Goal: Information Seeking & Learning: Find contact information

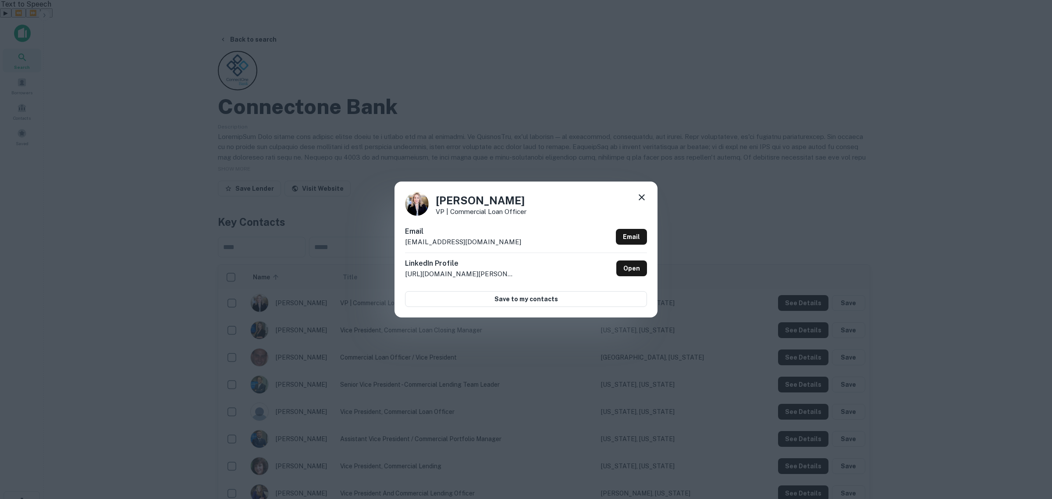
click at [644, 196] on icon at bounding box center [641, 197] width 11 height 11
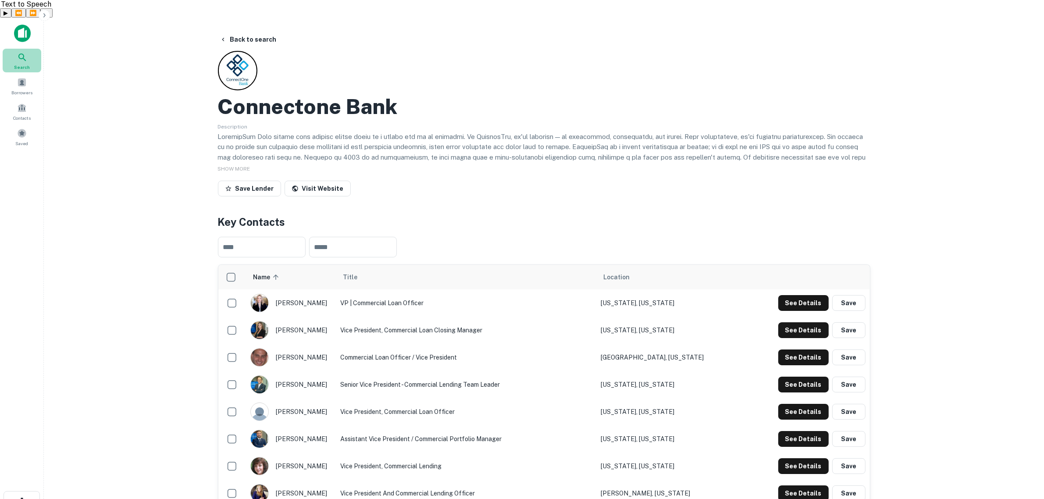
click at [28, 49] on div "Search" at bounding box center [22, 61] width 39 height 24
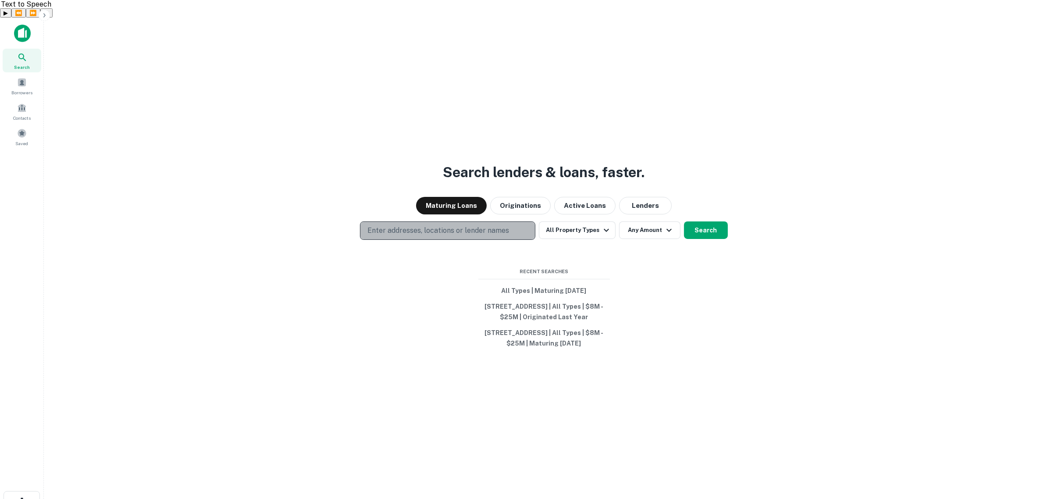
click at [461, 225] on p "Enter addresses, locations or lender names" at bounding box center [438, 230] width 142 height 11
type input "**********"
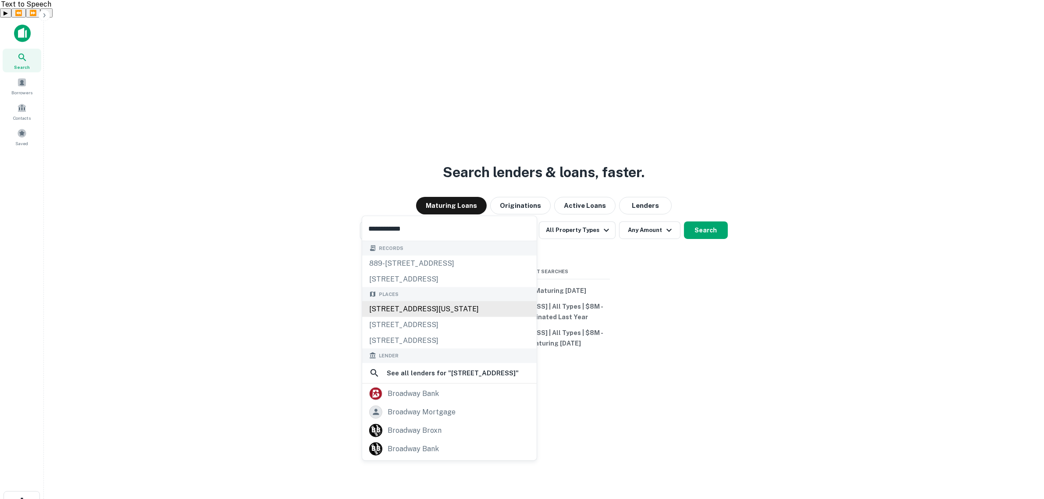
click at [451, 310] on div "[STREET_ADDRESS][US_STATE]" at bounding box center [449, 309] width 174 height 16
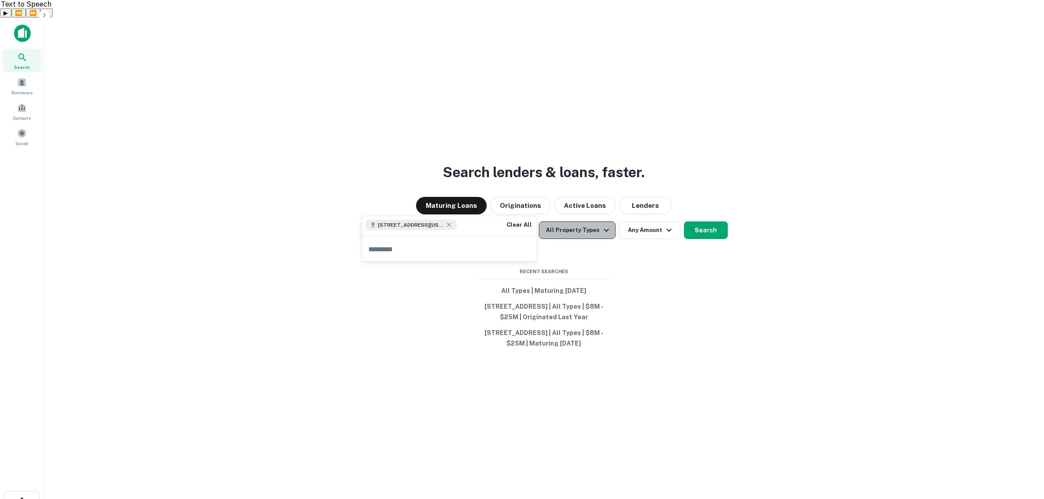
click at [594, 221] on button "All Property Types" at bounding box center [577, 230] width 76 height 18
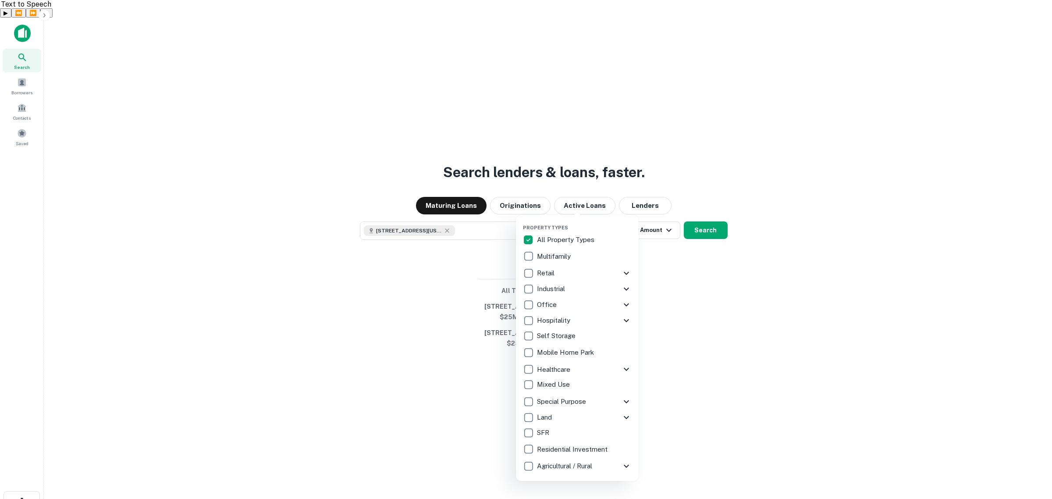
click at [713, 198] on div at bounding box center [526, 249] width 1052 height 499
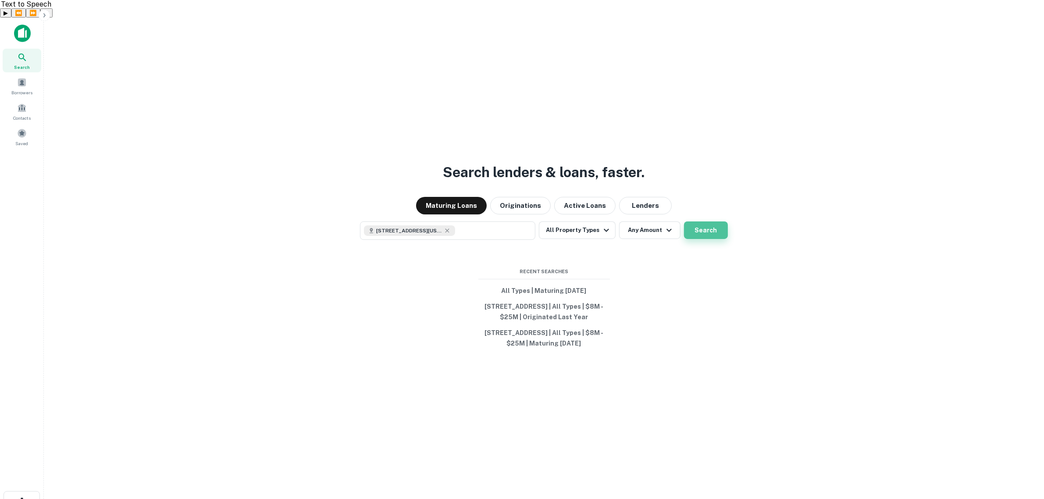
click at [703, 221] on button "Search" at bounding box center [706, 230] width 44 height 18
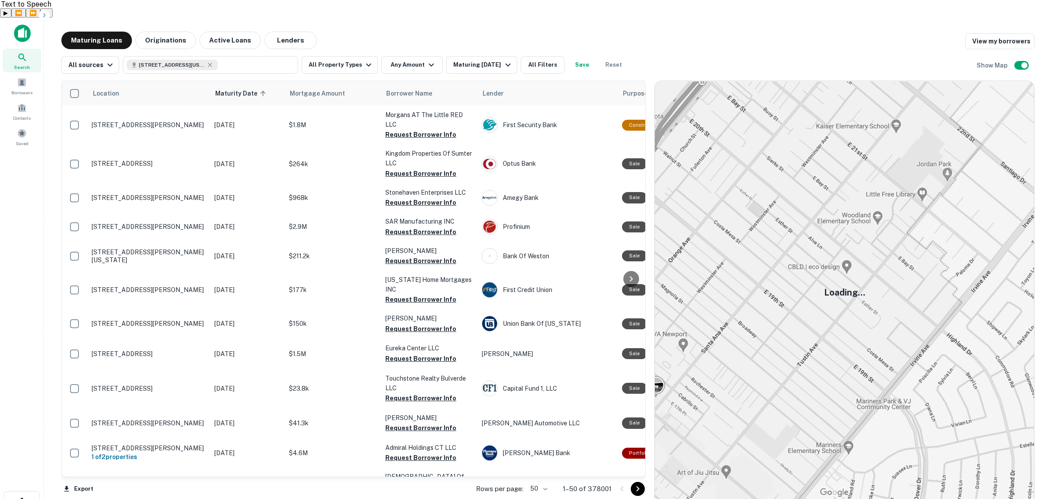
click at [792, 193] on img at bounding box center [844, 292] width 379 height 423
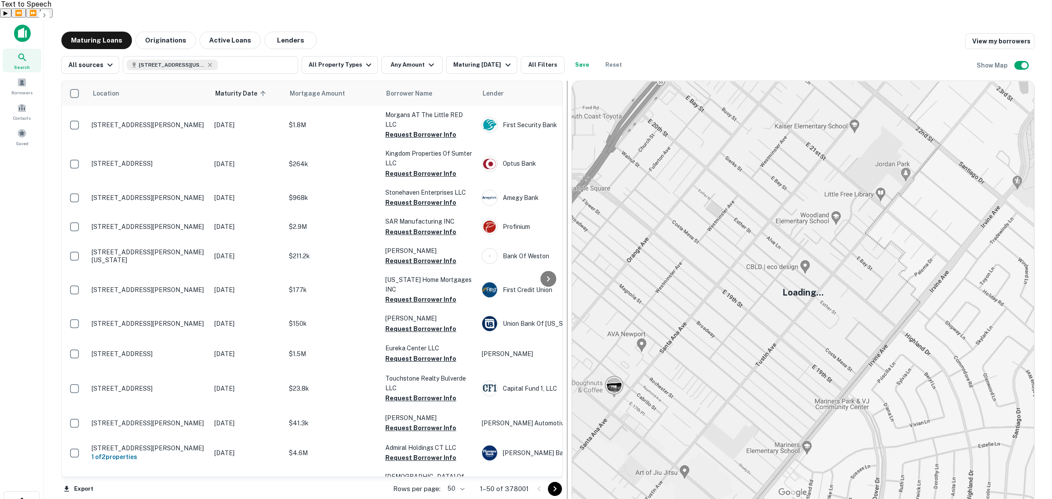
drag, startPoint x: 652, startPoint y: 259, endPoint x: 569, endPoint y: 260, distance: 82.8
click at [569, 260] on div at bounding box center [567, 292] width 9 height 423
click at [236, 56] on button "893 Broadway, New York, NY 10003, USA" at bounding box center [210, 65] width 175 height 18
click at [178, 68] on span "893 Broadway, New York, NY 10003, USA" at bounding box center [170, 69] width 66 height 8
click at [284, 113] on button "Update" at bounding box center [273, 117] width 37 height 16
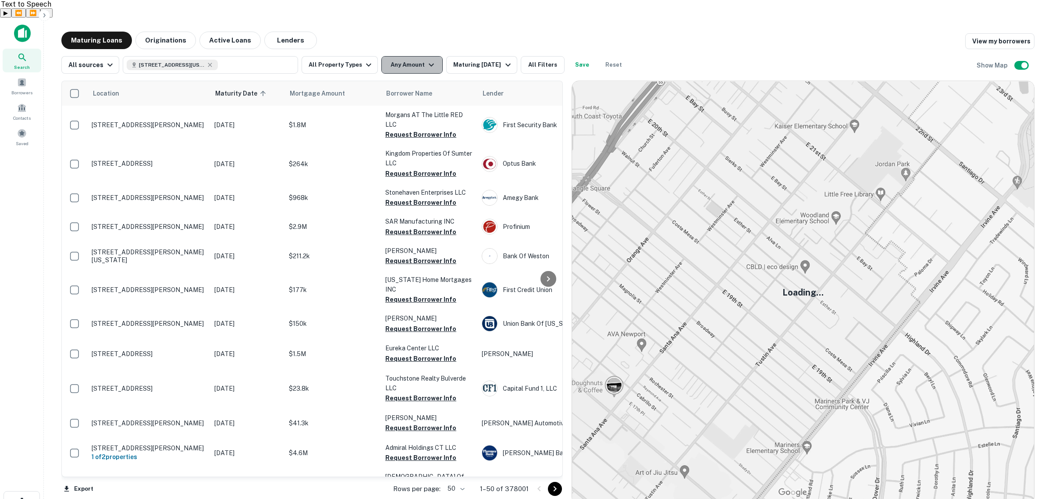
click at [400, 56] on button "Any Amount" at bounding box center [411, 65] width 61 height 18
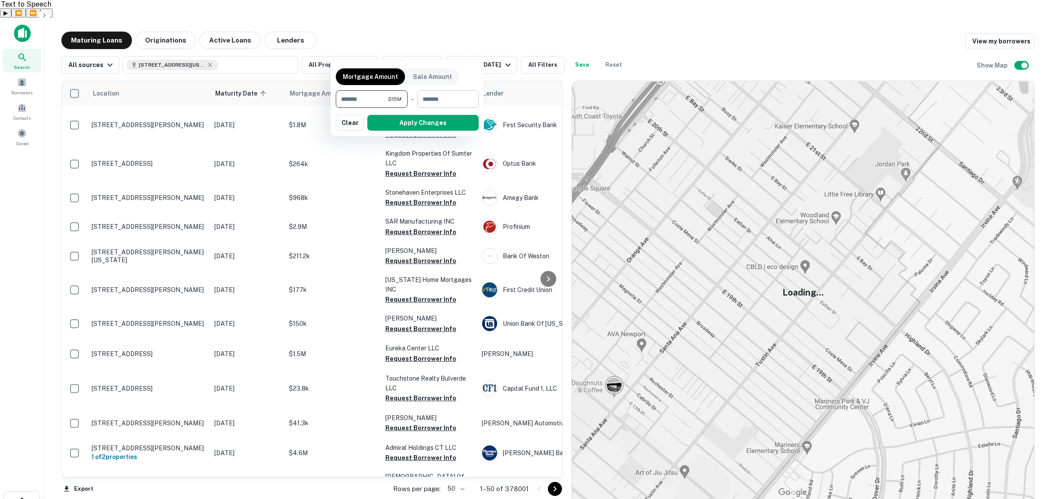
type input "********"
click at [436, 102] on input "number" at bounding box center [444, 99] width 55 height 18
click at [449, 121] on button "Apply Changes" at bounding box center [422, 123] width 111 height 16
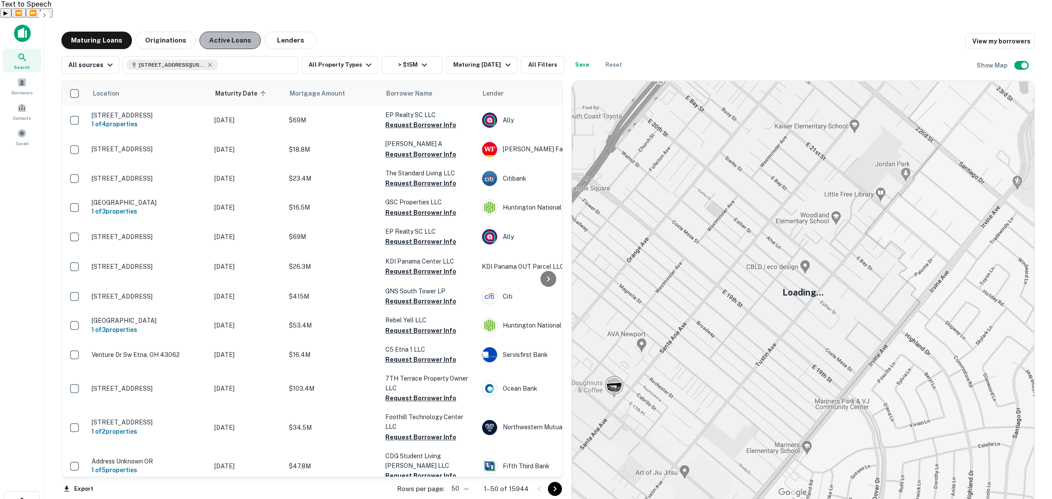
click at [236, 32] on button "Active Loans" at bounding box center [229, 41] width 61 height 18
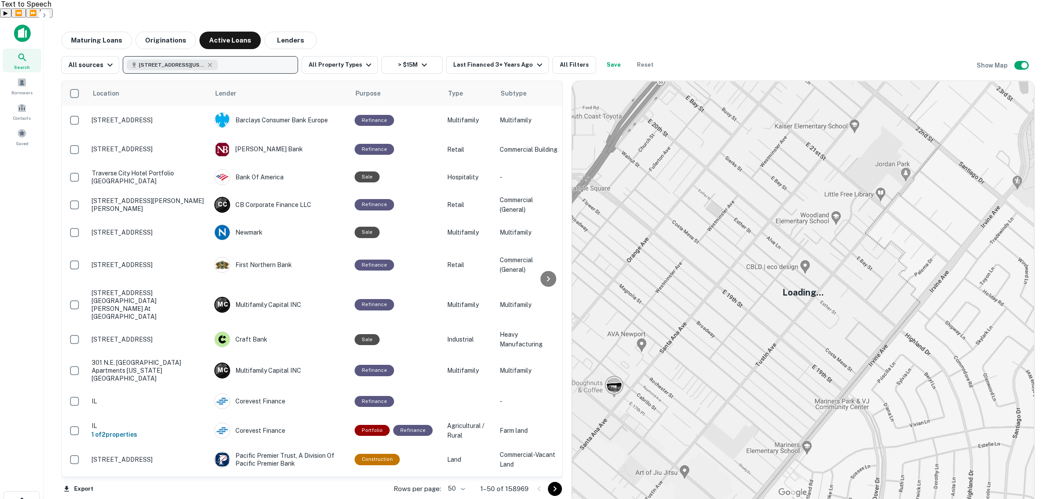
click at [240, 56] on button "893 Broadway, New York, NY 10003, USA" at bounding box center [210, 65] width 175 height 18
click at [283, 117] on button "Update" at bounding box center [273, 117] width 37 height 16
click at [354, 56] on button "All Property Types" at bounding box center [340, 65] width 76 height 18
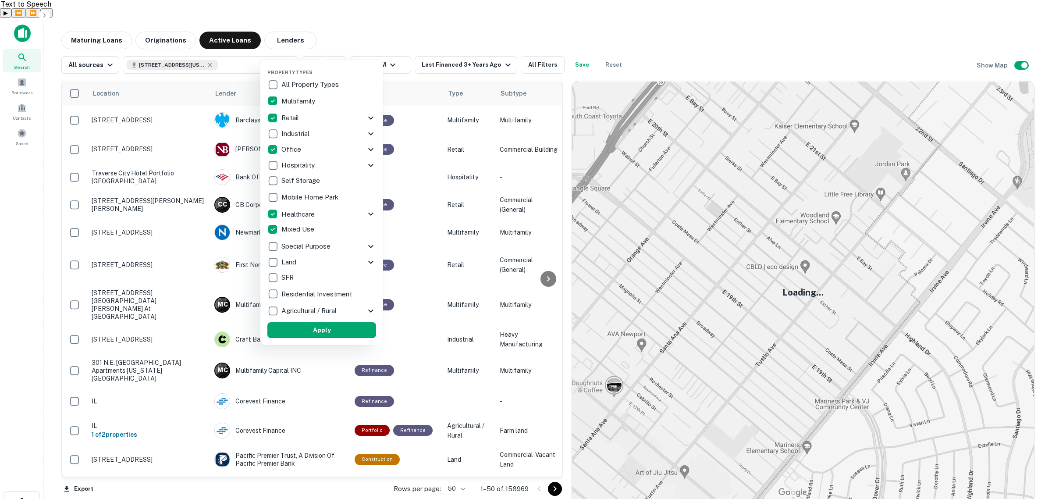
click at [320, 327] on button "Apply" at bounding box center [321, 330] width 109 height 16
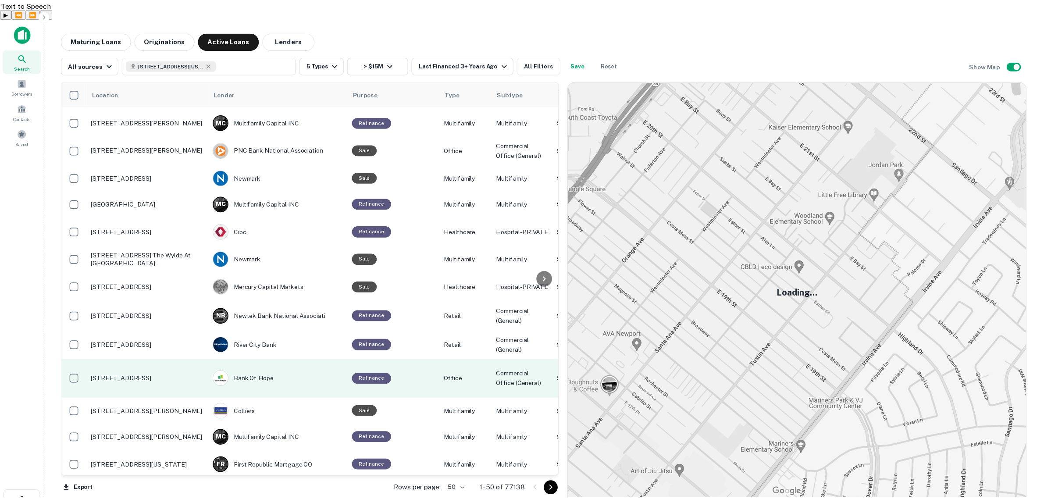
scroll to position [1168, 0]
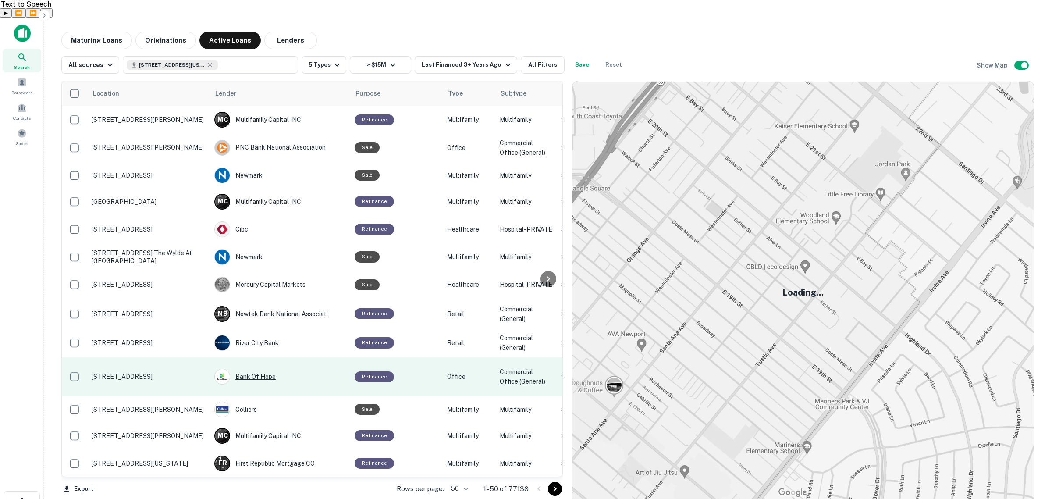
click at [279, 369] on div "Bank Of Hope" at bounding box center [279, 377] width 131 height 16
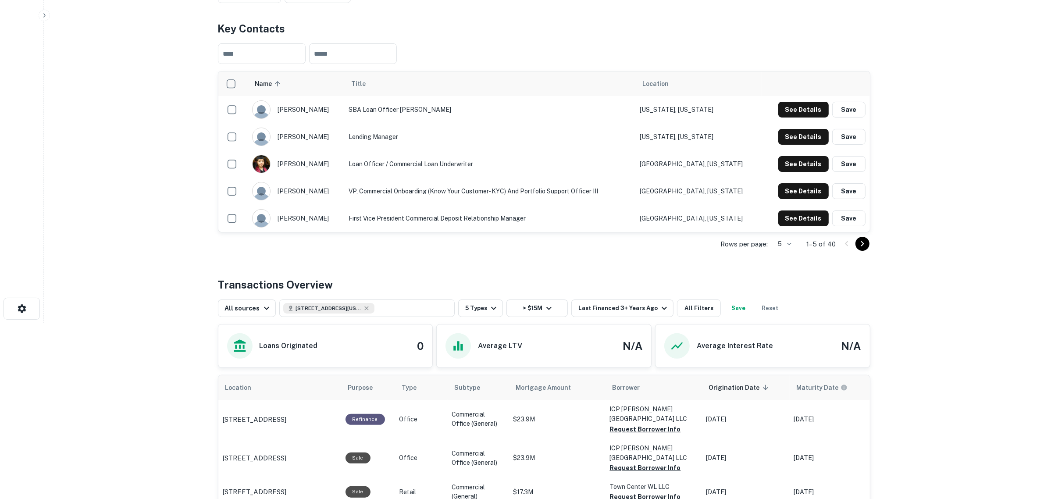
scroll to position [274, 0]
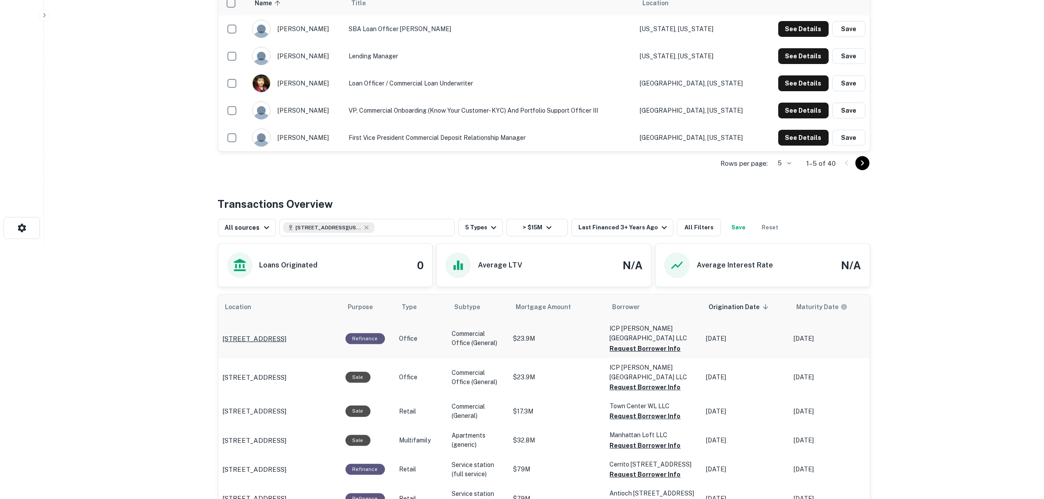
click at [287, 334] on p "900 Arion Pkwy San Antonio, TX 78216" at bounding box center [255, 339] width 64 height 11
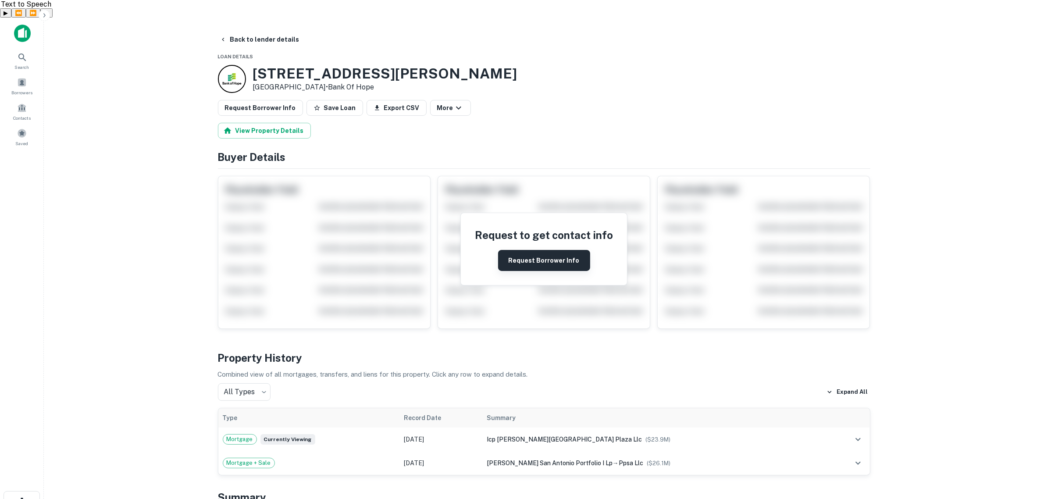
click at [542, 250] on button "Request Borrower Info" at bounding box center [544, 260] width 92 height 21
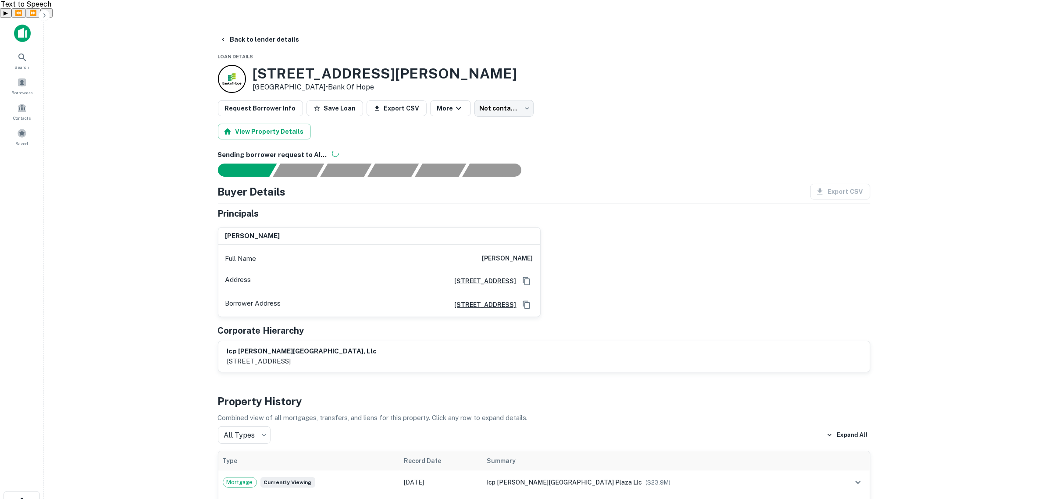
click at [23, 25] on img at bounding box center [22, 34] width 17 height 18
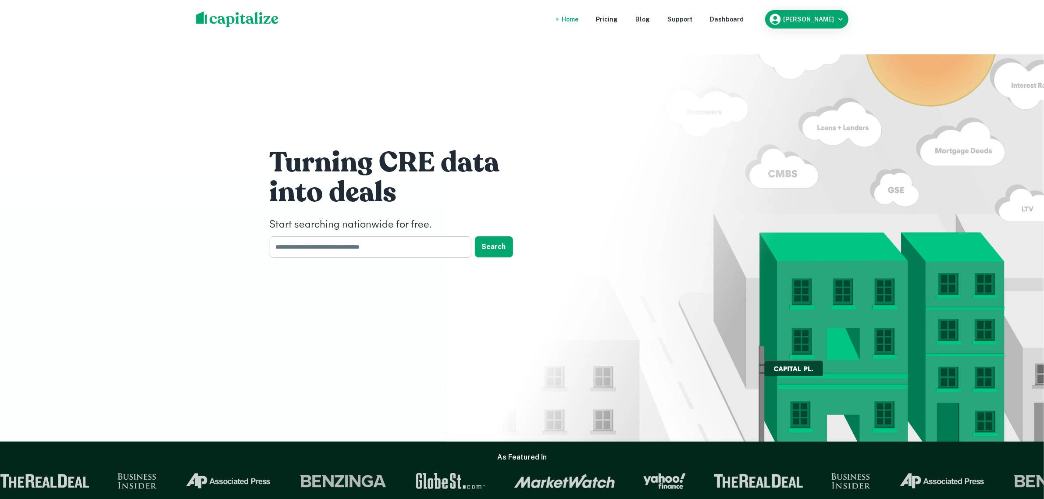
click at [378, 236] on input "text" at bounding box center [367, 246] width 195 height 21
type input "**********"
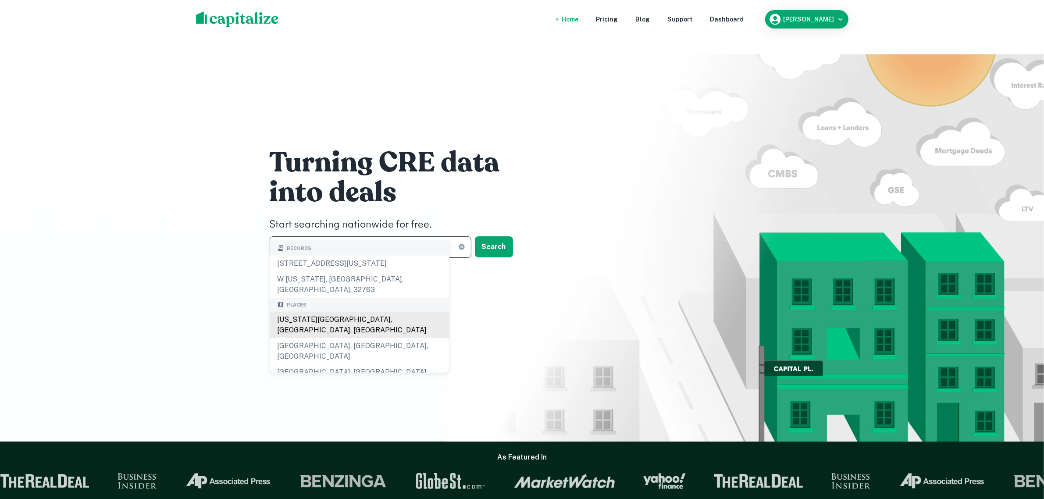
click at [319, 318] on div "New York City, NY, USA" at bounding box center [359, 325] width 179 height 26
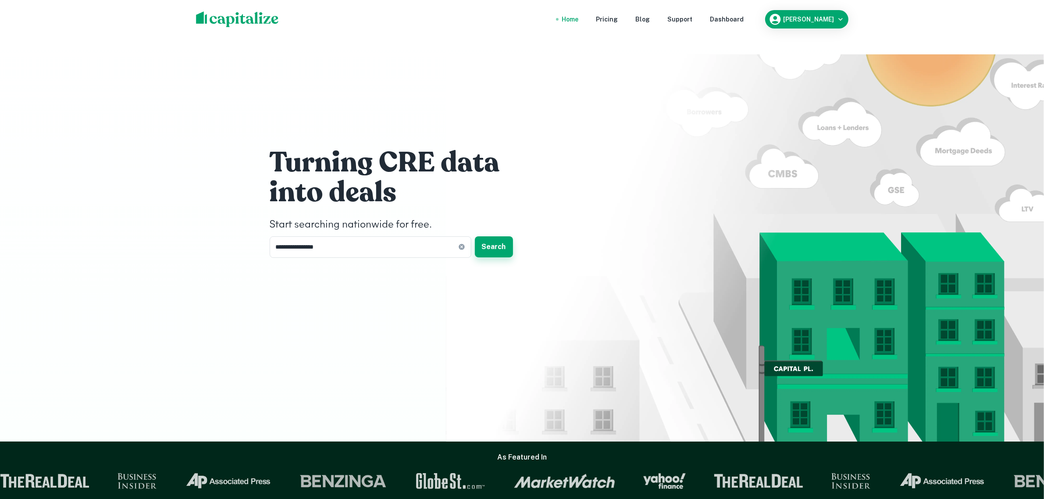
click at [483, 236] on button "Search" at bounding box center [494, 246] width 38 height 21
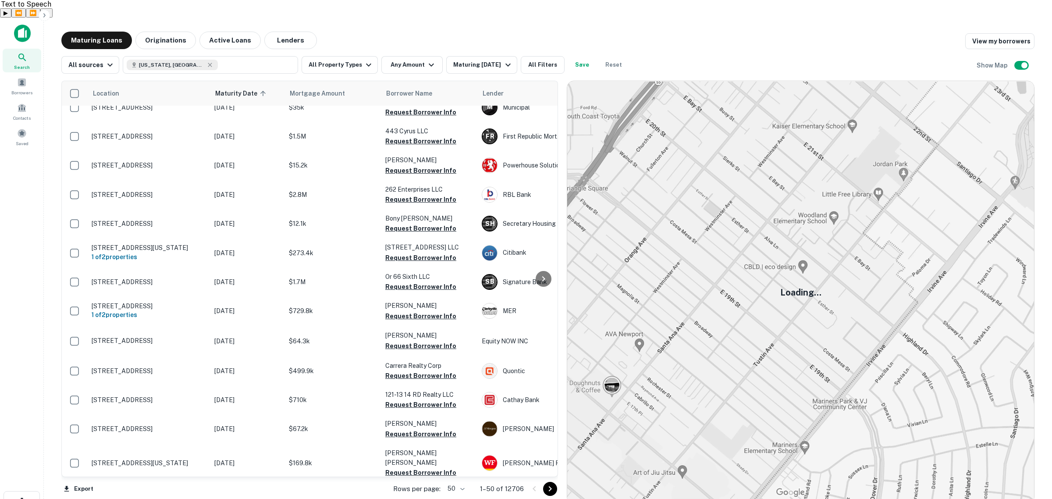
scroll to position [1135, 0]
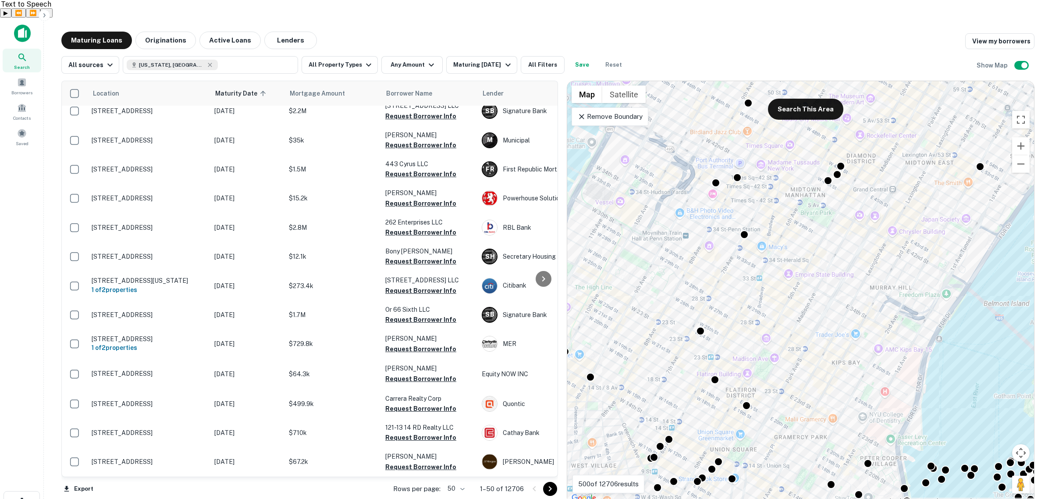
drag, startPoint x: 682, startPoint y: 404, endPoint x: 906, endPoint y: 138, distance: 348.0
click at [906, 138] on div "To activate drag with keyboard, press Alt + Enter. Once in keyboard drag state,…" at bounding box center [800, 292] width 467 height 423
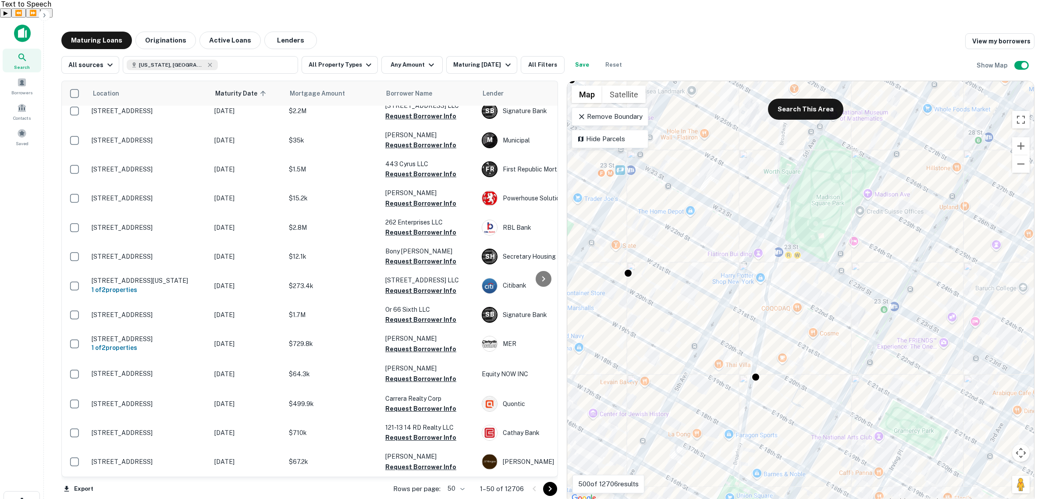
drag, startPoint x: 692, startPoint y: 412, endPoint x: 710, endPoint y: 342, distance: 72.4
click at [710, 342] on div "To activate drag with keyboard, press Alt + Enter. Once in keyboard drag state,…" at bounding box center [800, 292] width 467 height 423
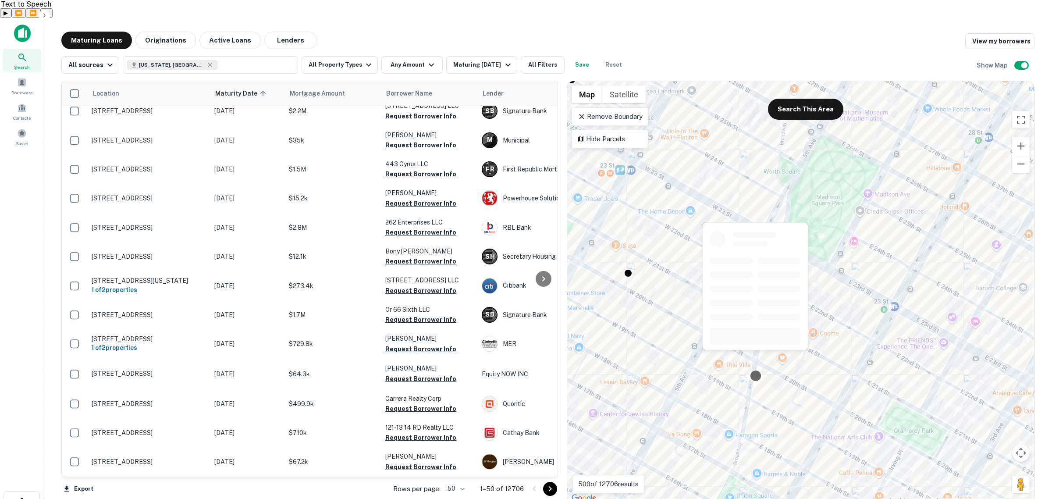
click at [752, 369] on div at bounding box center [755, 375] width 13 height 13
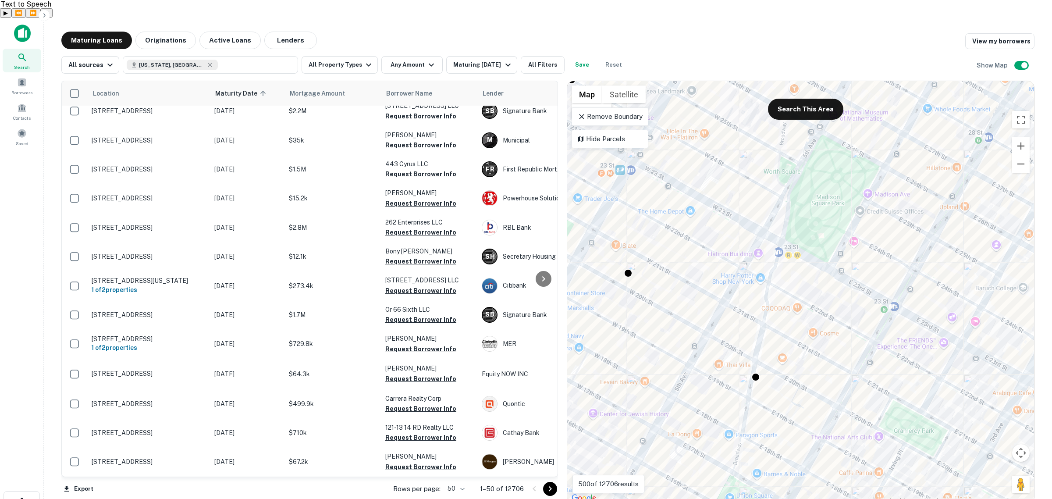
click at [632, 111] on p "Remove Boundary" at bounding box center [609, 116] width 65 height 11
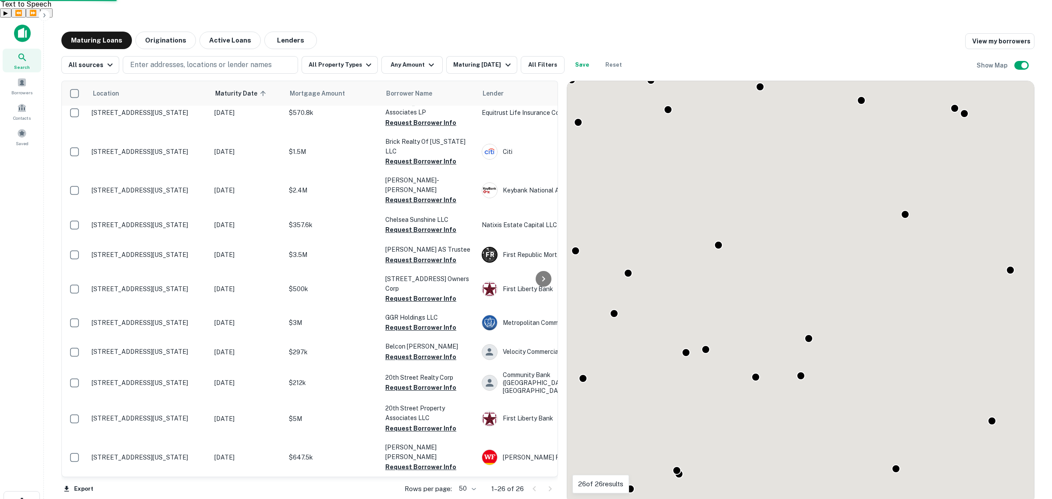
scroll to position [456, 0]
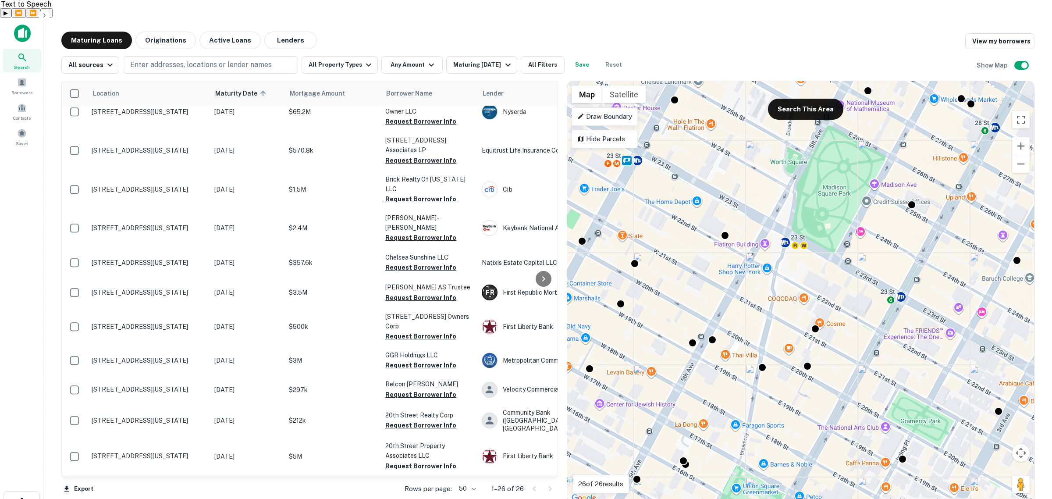
drag, startPoint x: 747, startPoint y: 320, endPoint x: 756, endPoint y: 308, distance: 15.1
click at [755, 309] on div "To activate drag with keyboard, press Alt + Enter. Once in keyboard drag state,…" at bounding box center [800, 292] width 467 height 423
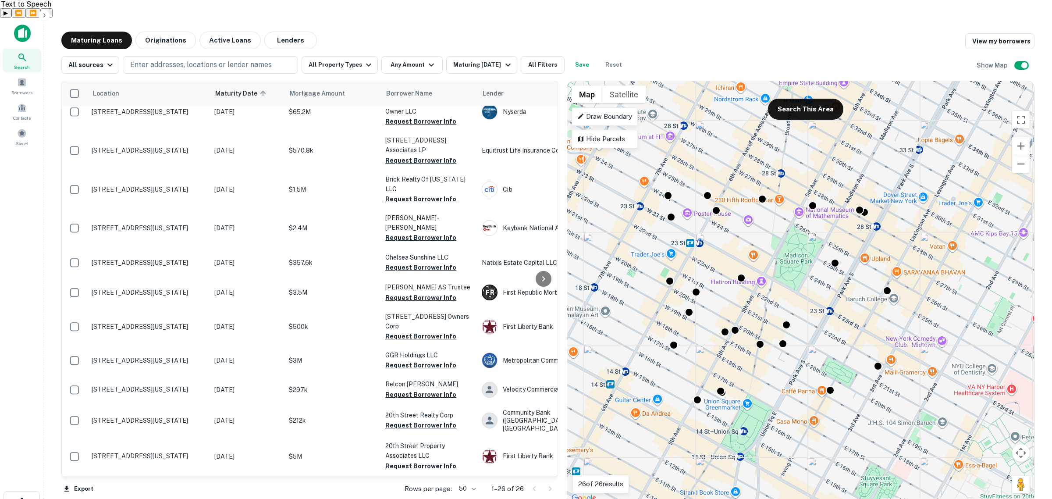
click at [615, 111] on p "Draw Boundary" at bounding box center [604, 116] width 55 height 11
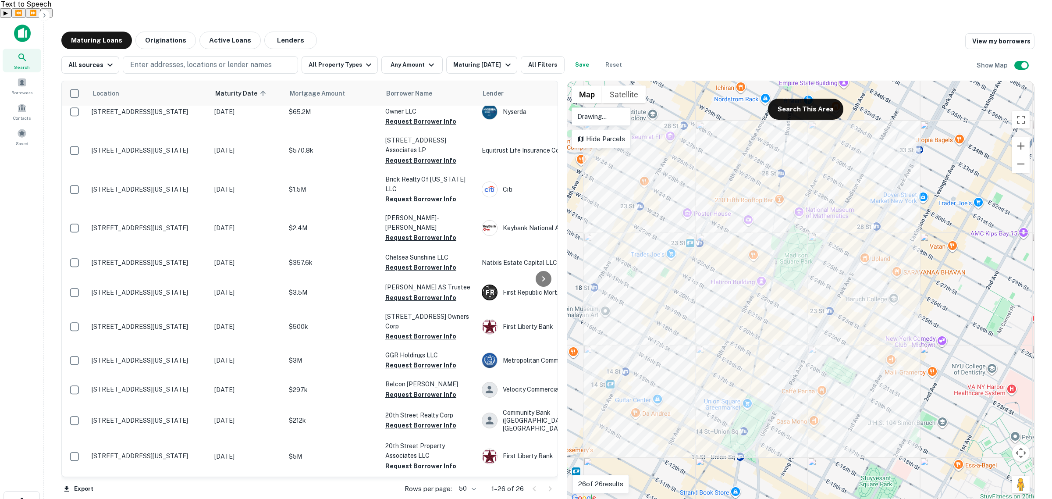
click at [666, 117] on div at bounding box center [800, 292] width 467 height 423
click at [743, 126] on div at bounding box center [800, 292] width 467 height 423
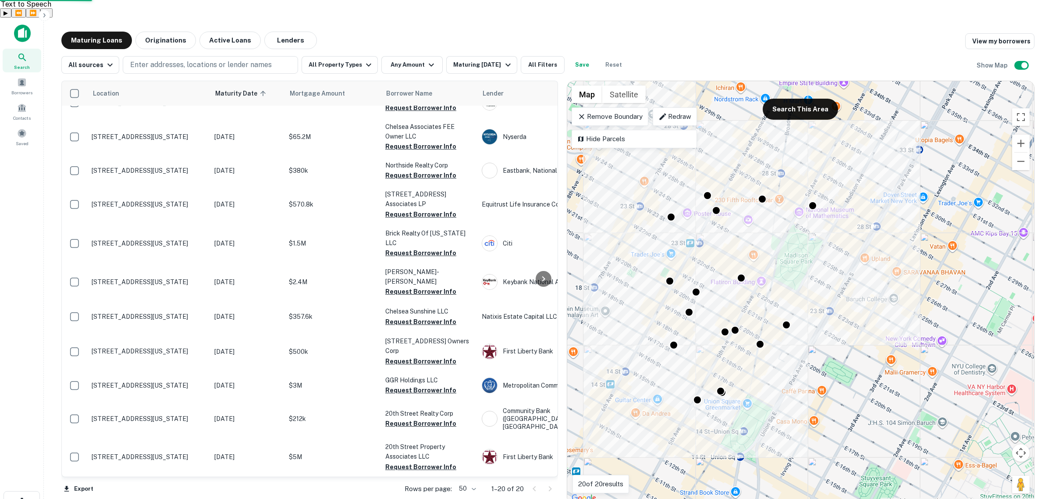
scroll to position [303, 0]
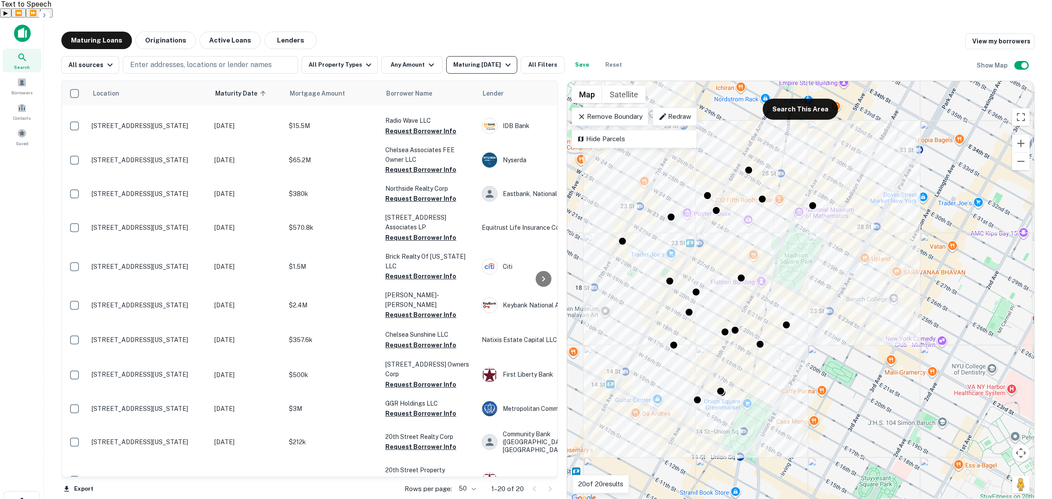
click at [503, 60] on icon "button" at bounding box center [508, 65] width 11 height 11
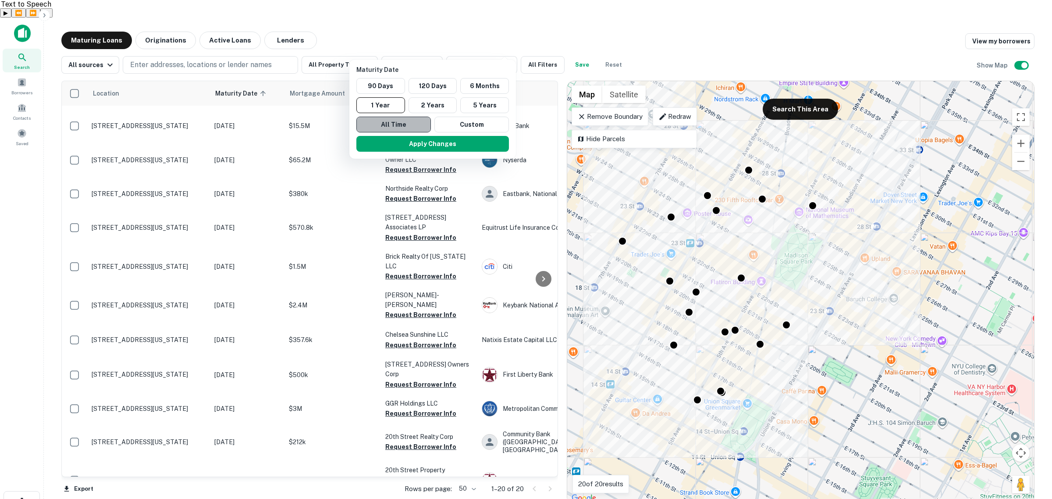
click at [416, 124] on button "All Time" at bounding box center [393, 125] width 75 height 16
click at [457, 146] on button "Apply Changes" at bounding box center [432, 144] width 153 height 16
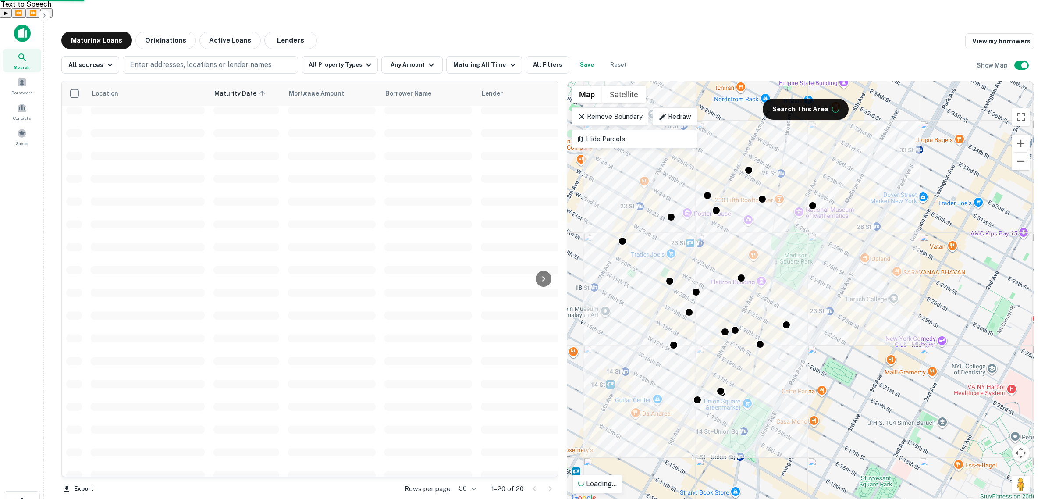
scroll to position [1168, 0]
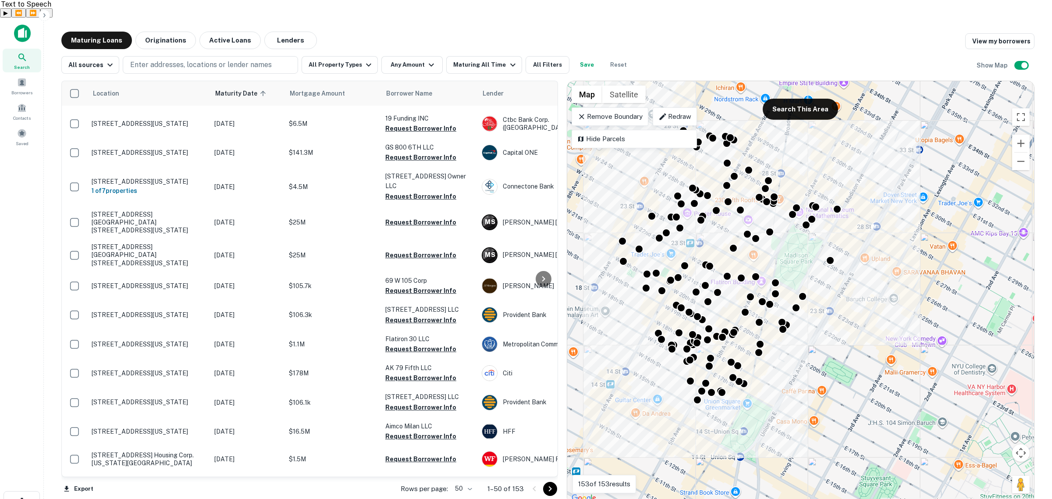
click at [472, 472] on body "Search Borrowers Contacts Saved Maturing Loans Originations Active Loans Lender…" at bounding box center [526, 267] width 1052 height 499
click at [465, 481] on li "100" at bounding box center [463, 480] width 25 height 16
type input "***"
click at [429, 64] on icon "button" at bounding box center [431, 65] width 5 height 3
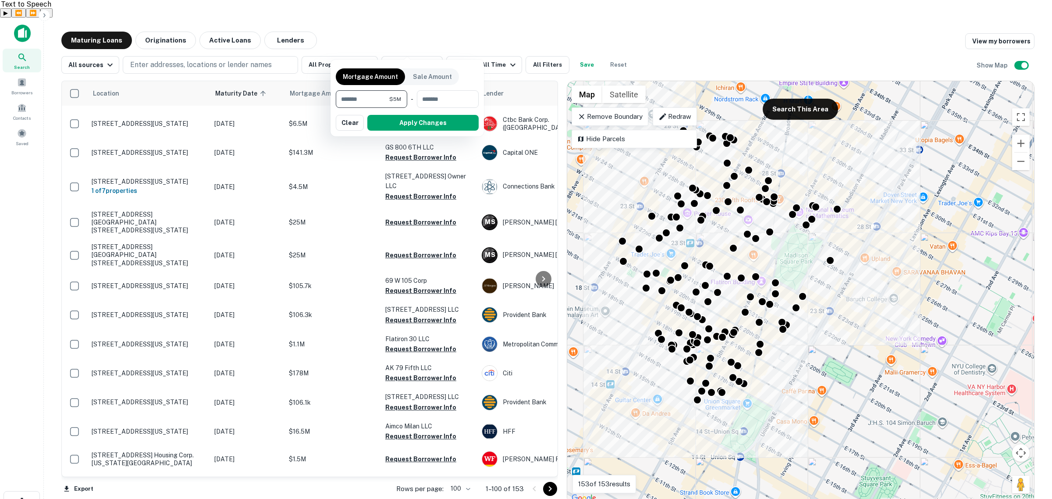
type input "*******"
click at [395, 124] on button "Apply Changes" at bounding box center [422, 123] width 111 height 16
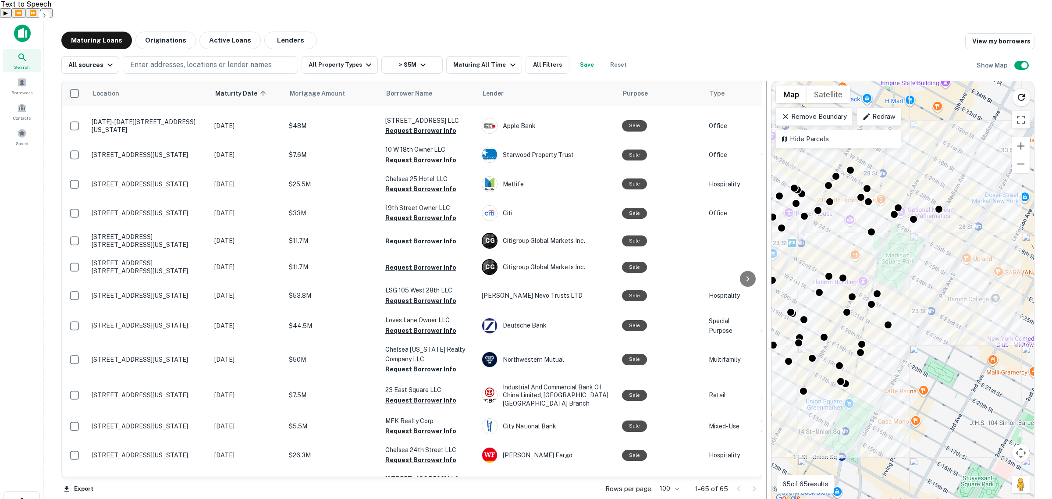
drag, startPoint x: 562, startPoint y: 145, endPoint x: 766, endPoint y: 156, distance: 204.1
click at [766, 156] on div at bounding box center [766, 292] width 1 height 423
click at [78, 482] on button "Export" at bounding box center [78, 488] width 34 height 13
click at [108, 478] on li "Export as Excel (.xlsx)" at bounding box center [110, 480] width 99 height 16
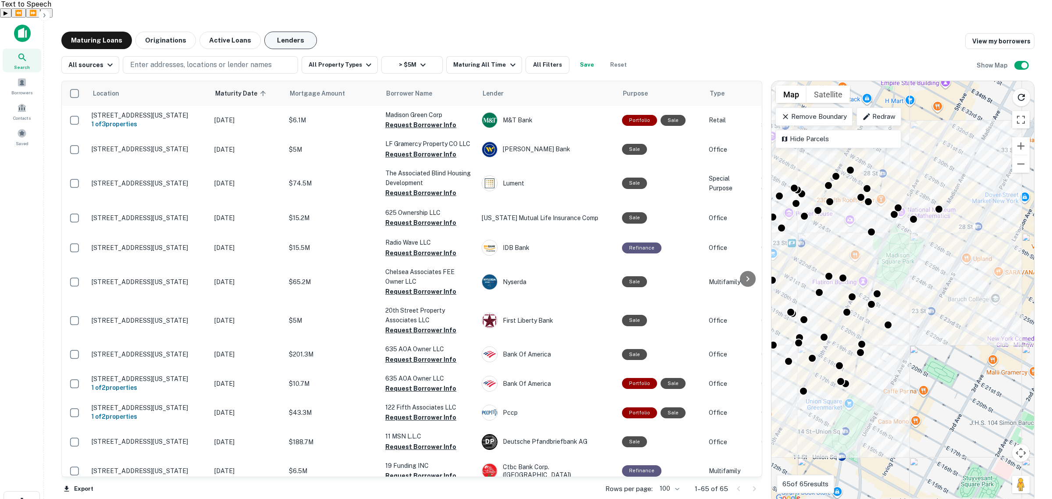
click at [281, 32] on button "Lenders" at bounding box center [290, 41] width 53 height 18
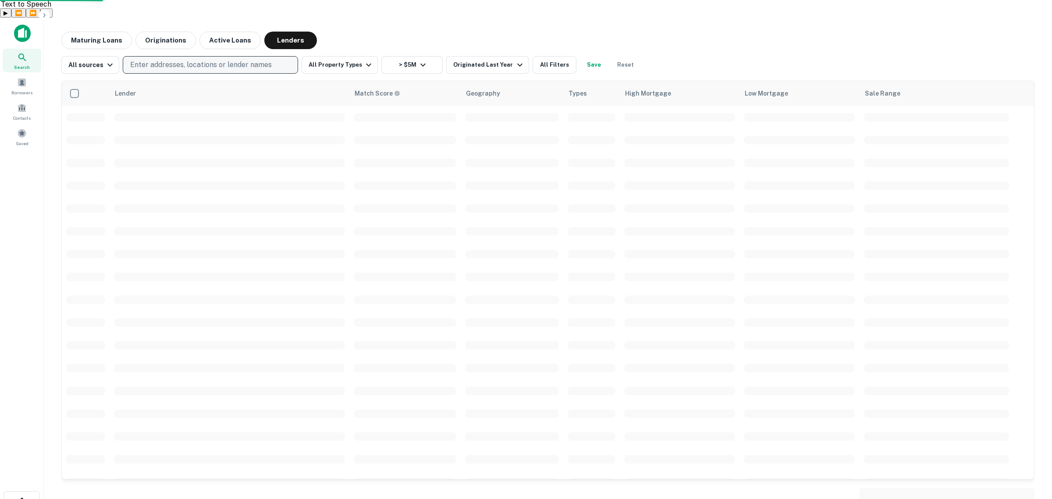
click at [187, 60] on p "Enter addresses, locations or lender names" at bounding box center [201, 65] width 142 height 11
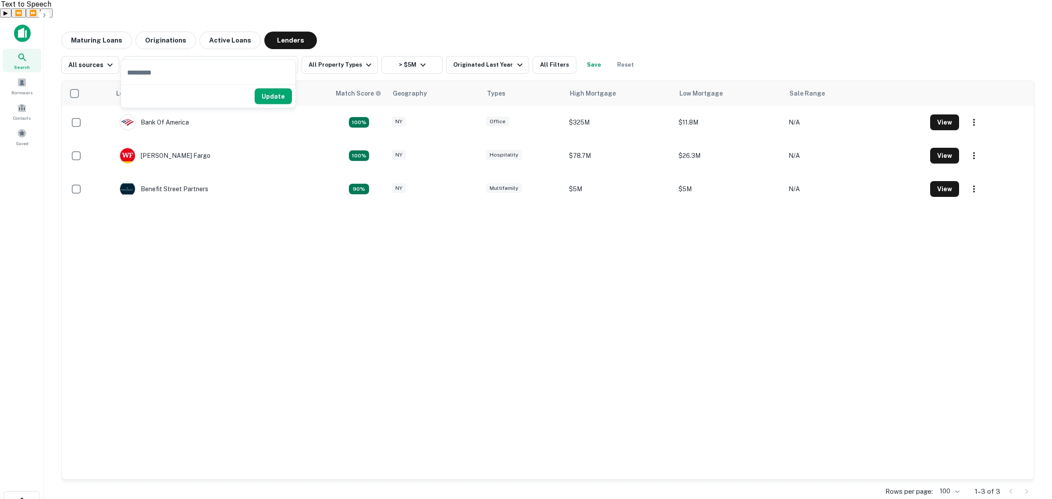
type input "**********"
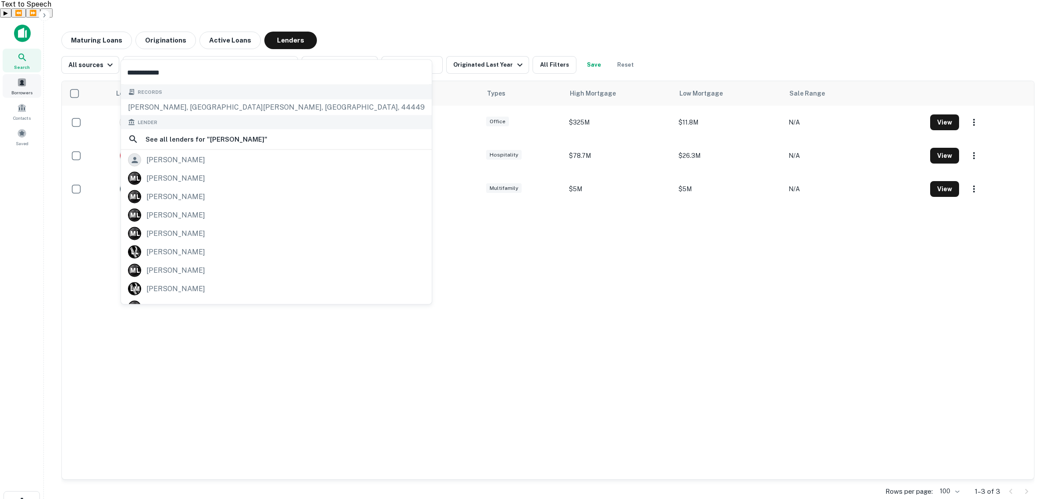
drag, startPoint x: 109, startPoint y: 74, endPoint x: 31, endPoint y: 74, distance: 77.6
click at [31, 74] on body "Search Borrowers Contacts Saved Maturing Loans Originations Active Loans Lender…" at bounding box center [526, 267] width 1052 height 499
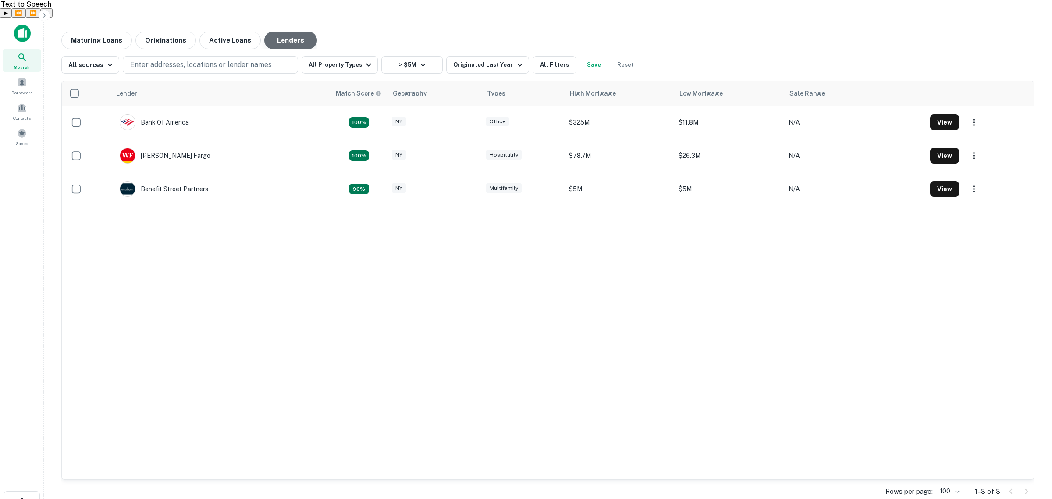
click at [293, 32] on button "Lenders" at bounding box center [290, 41] width 53 height 18
click at [230, 60] on p "Enter addresses, locations or lender names" at bounding box center [201, 65] width 142 height 11
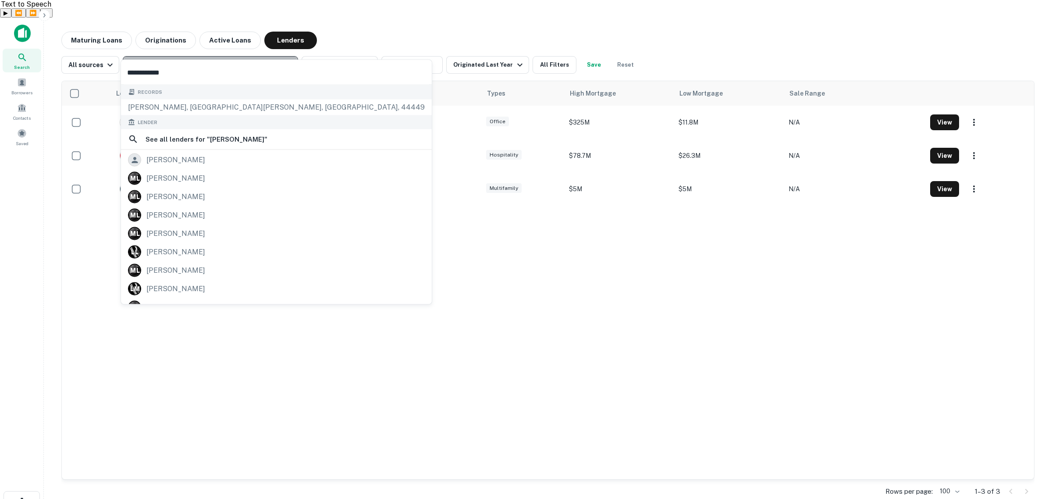
click at [232, 60] on p "Enter addresses, locations or lender names" at bounding box center [201, 65] width 142 height 11
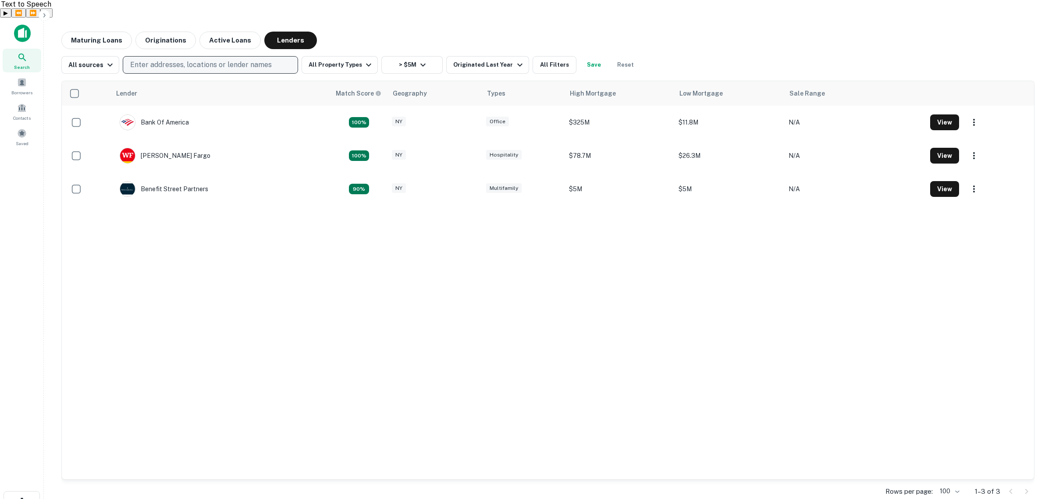
click at [232, 60] on p "Enter addresses, locations or lender names" at bounding box center [201, 65] width 142 height 11
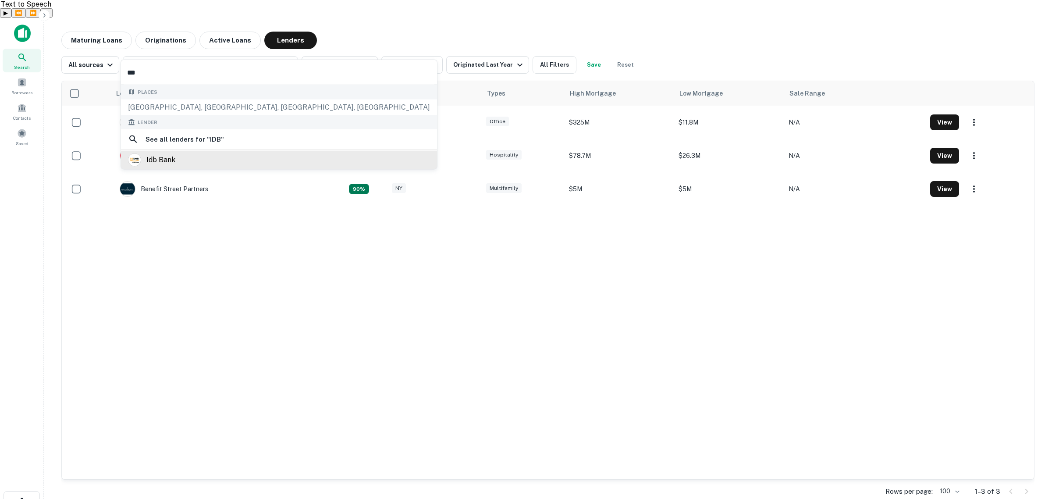
type input "***"
click at [152, 160] on div "idb bank" at bounding box center [160, 159] width 29 height 13
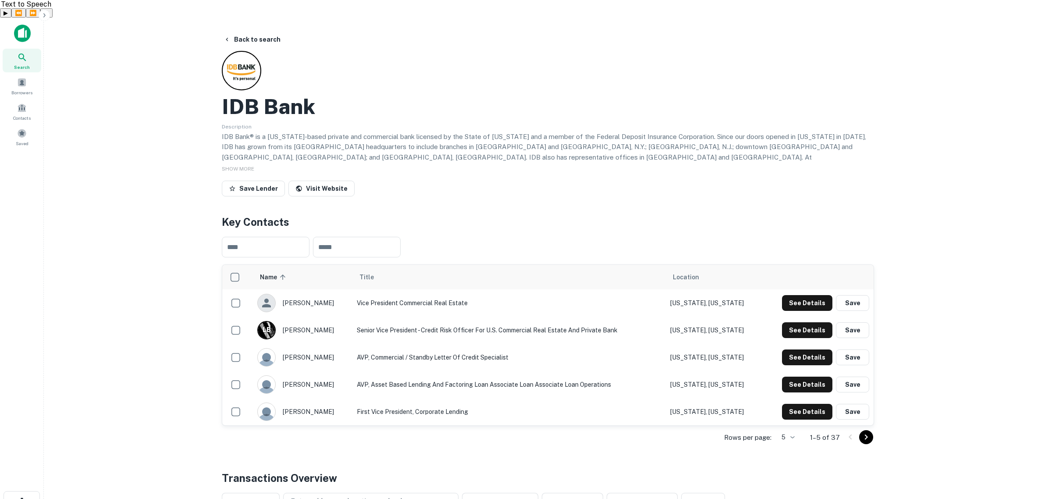
click at [780, 416] on body "Search Borrowers Contacts Saved Back to search IDB Bank Description IDB Bank® i…" at bounding box center [526, 267] width 1052 height 499
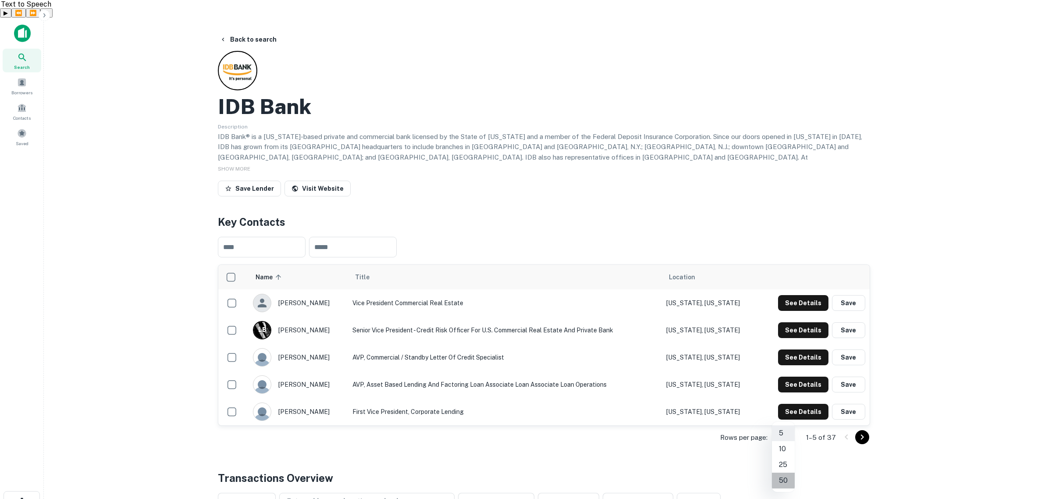
click at [784, 476] on li "50" at bounding box center [783, 480] width 23 height 16
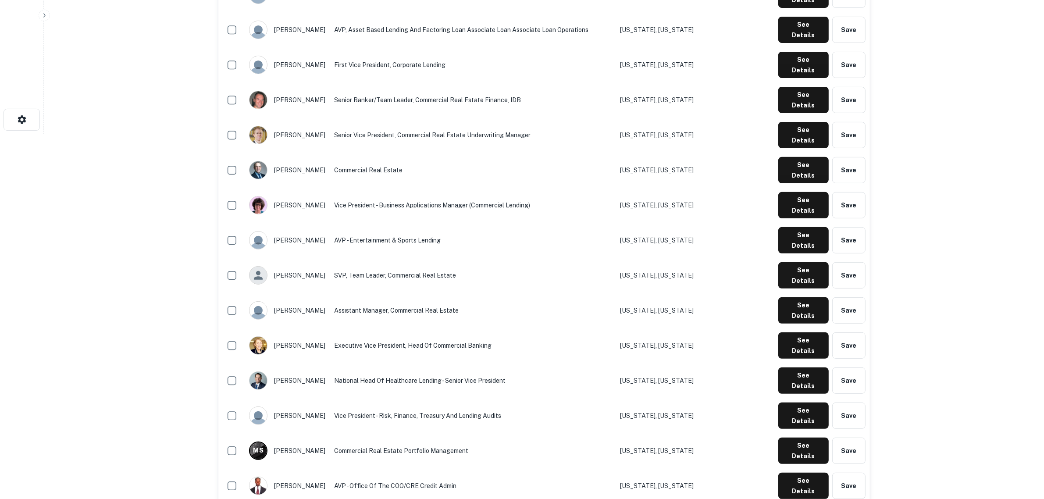
scroll to position [383, 0]
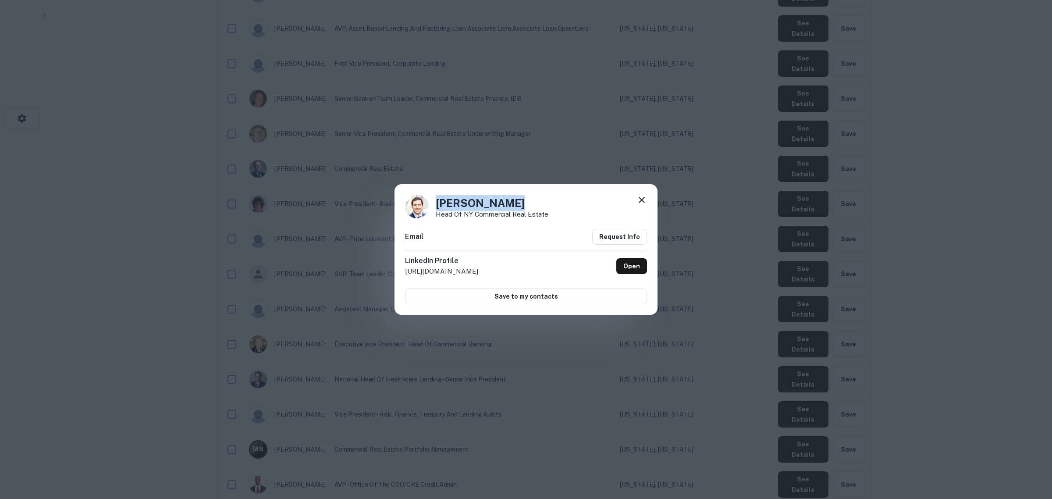
drag, startPoint x: 513, startPoint y: 200, endPoint x: 435, endPoint y: 197, distance: 78.5
click at [435, 197] on div "Avi Lieberman Head of NY Commercial Real Estate" at bounding box center [526, 207] width 242 height 24
copy h4 "Avi Lieberman"
click at [639, 199] on icon at bounding box center [641, 200] width 11 height 11
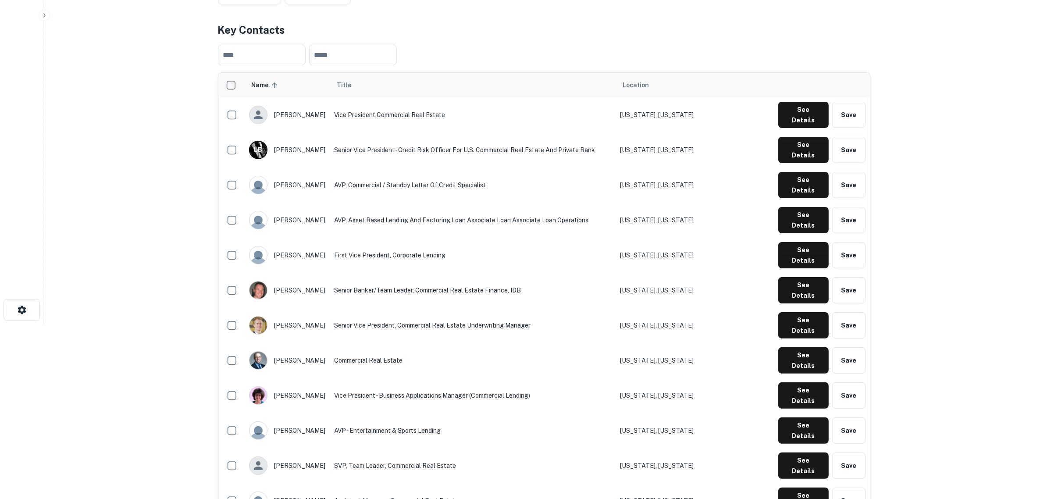
scroll to position [164, 0]
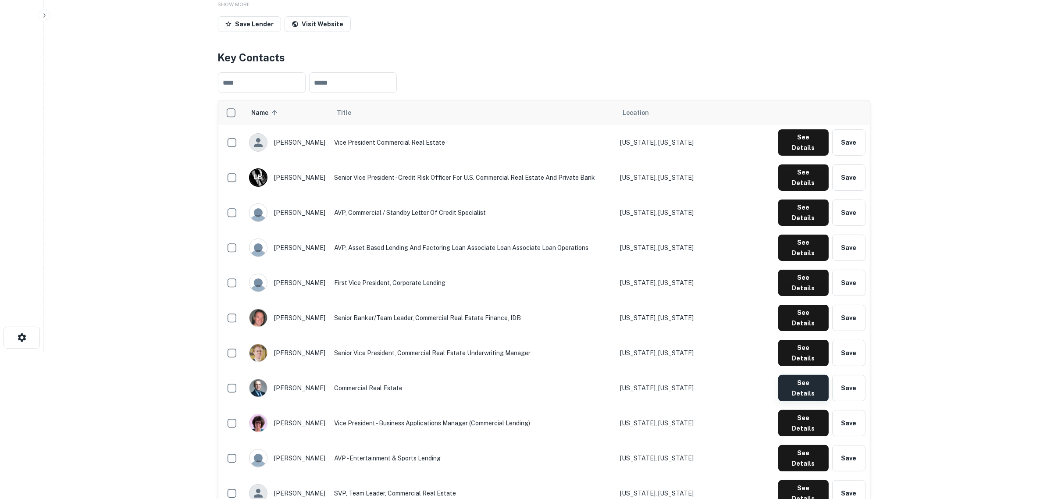
click at [794, 375] on button "See Details" at bounding box center [803, 388] width 50 height 26
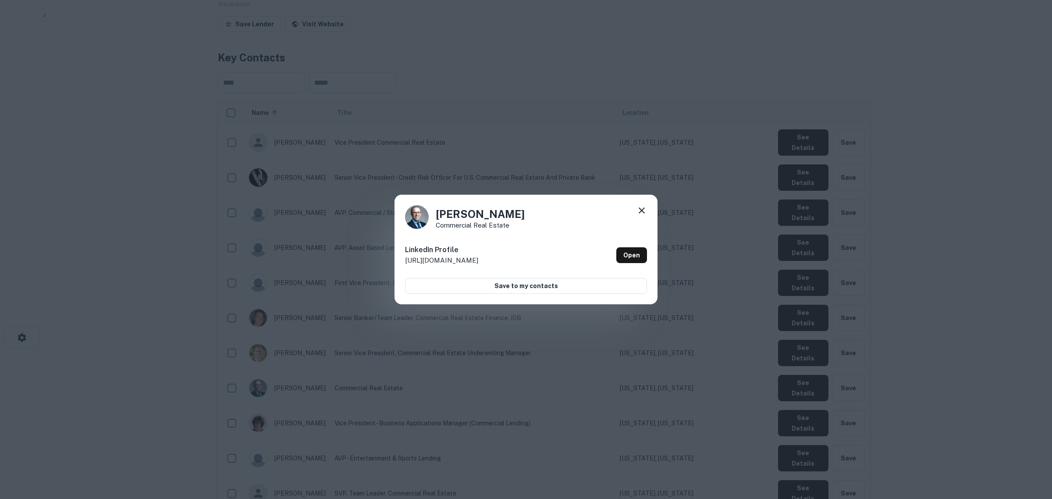
drag, startPoint x: 526, startPoint y: 213, endPoint x: 435, endPoint y: 209, distance: 91.2
click at [435, 209] on div "Jacob Margulies Commercial Real Estate" at bounding box center [526, 217] width 242 height 24
copy h4 "Jacob Margulies"
click at [640, 209] on icon at bounding box center [642, 210] width 6 height 6
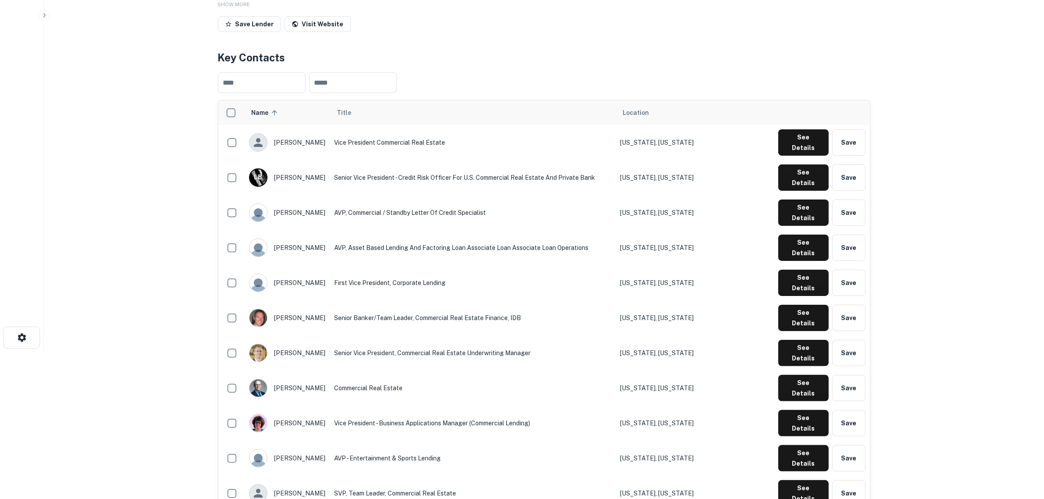
drag, startPoint x: 327, startPoint y: 119, endPoint x: 319, endPoint y: 120, distance: 7.9
click at [319, 133] on div "carlos carvajal" at bounding box center [287, 142] width 77 height 18
click at [277, 72] on input "text" at bounding box center [262, 82] width 88 height 21
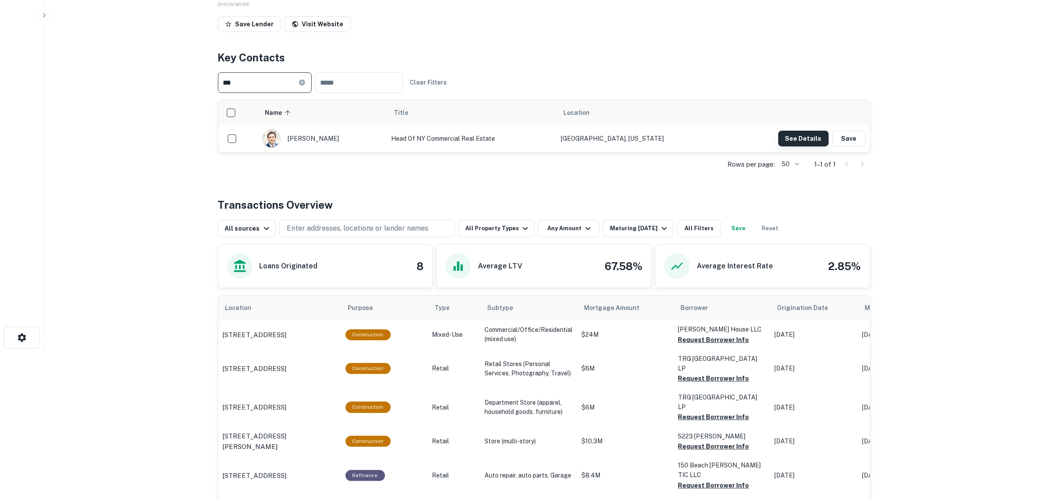
type input "***"
click at [817, 131] on button "See Details" at bounding box center [803, 139] width 50 height 16
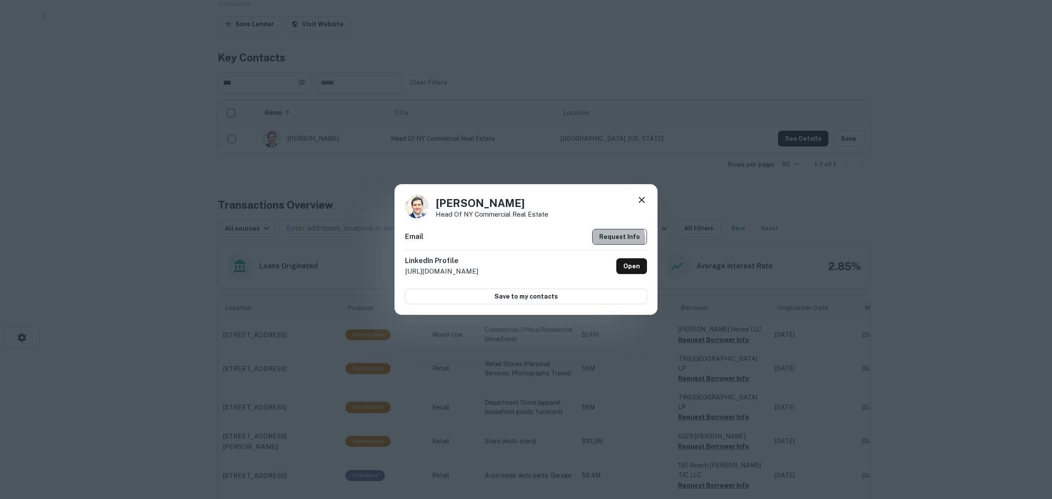
click at [621, 238] on button "Request Info" at bounding box center [619, 237] width 55 height 16
click at [643, 199] on icon at bounding box center [641, 200] width 11 height 11
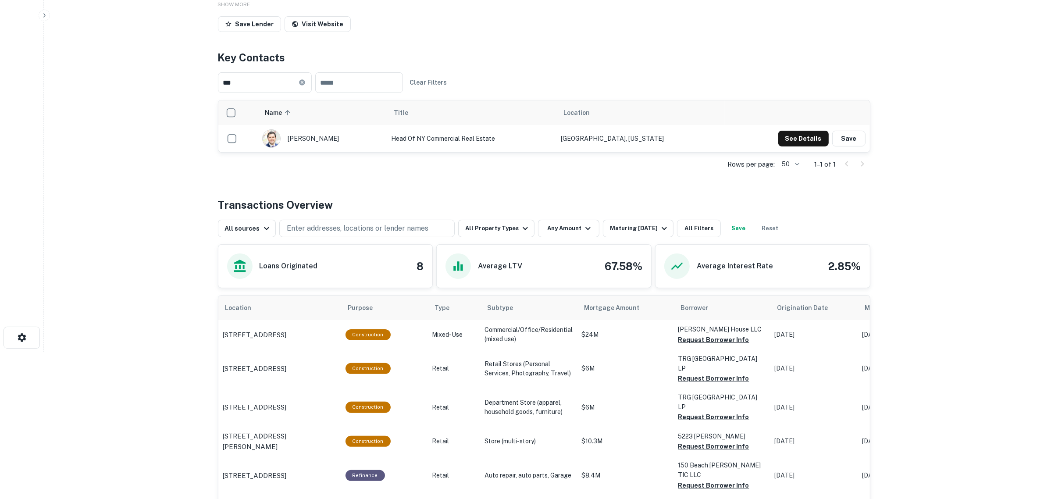
scroll to position [0, 0]
